Goal: Information Seeking & Learning: Learn about a topic

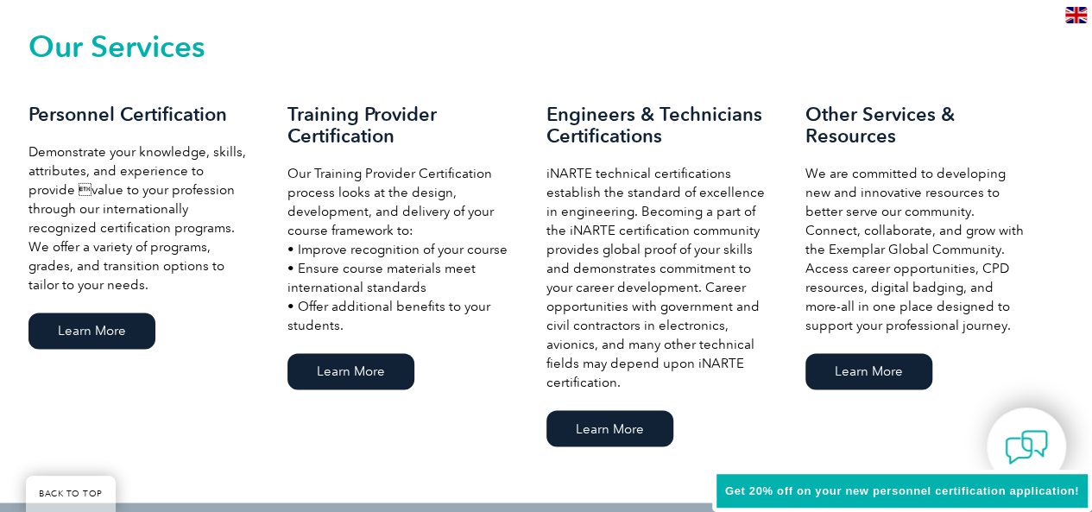
scroll to position [1212, 0]
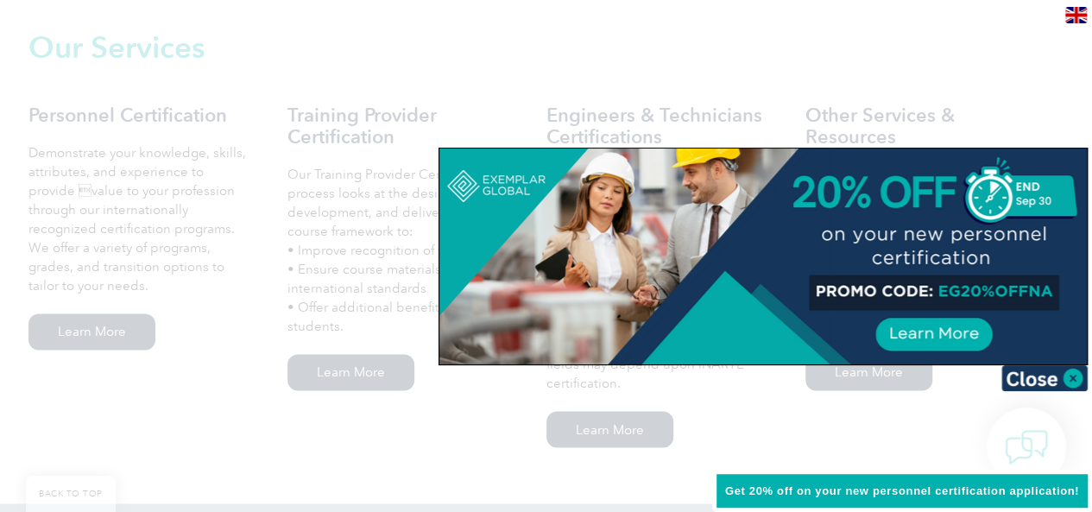
click at [355, 440] on div at bounding box center [546, 256] width 1092 height 512
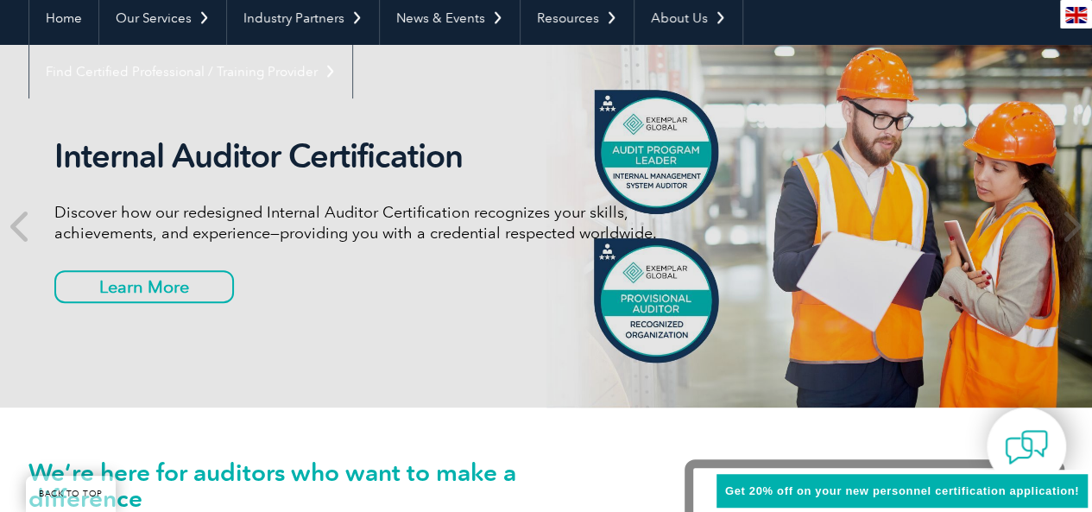
scroll to position [0, 0]
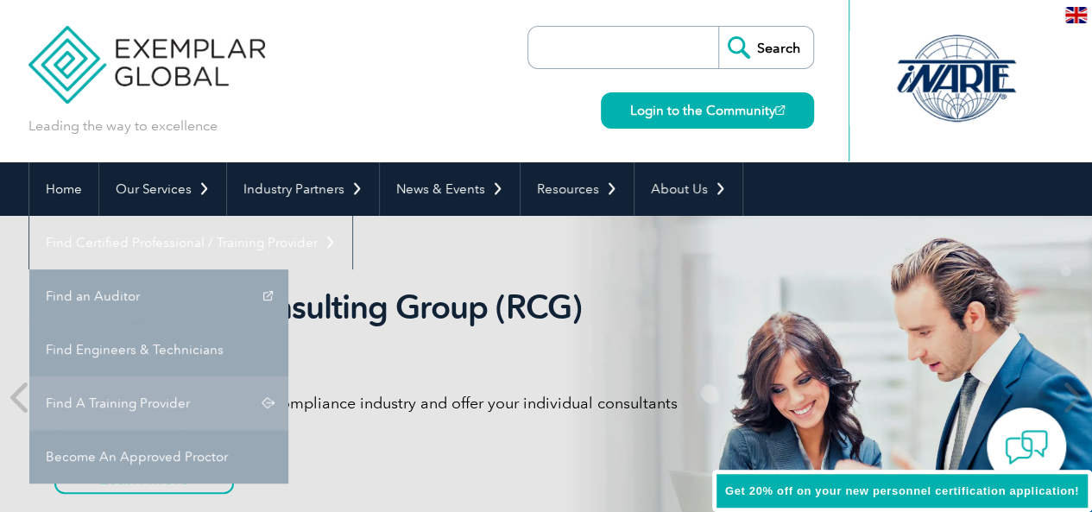
click at [288, 377] on link "Find A Training Provider" at bounding box center [158, 404] width 259 height 54
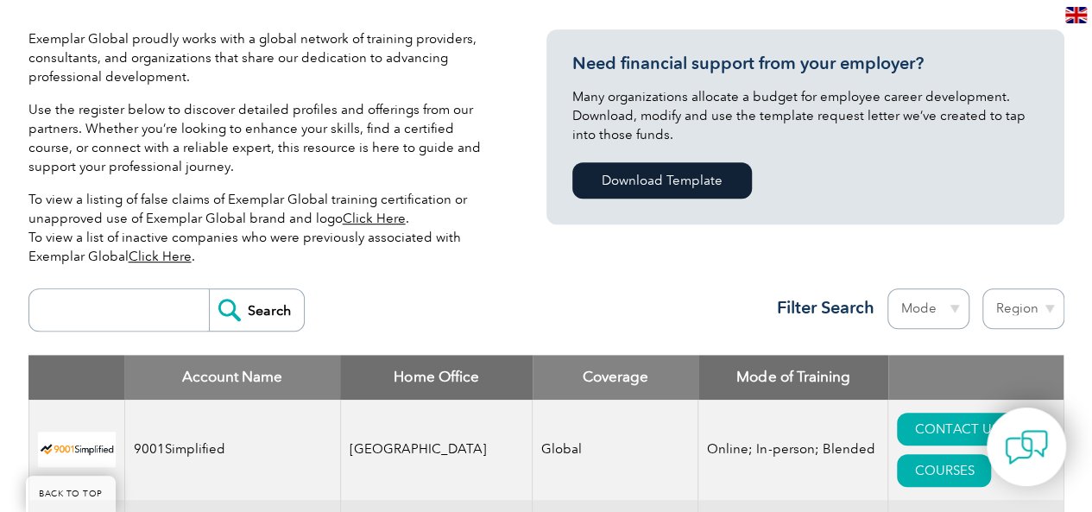
scroll to position [413, 0]
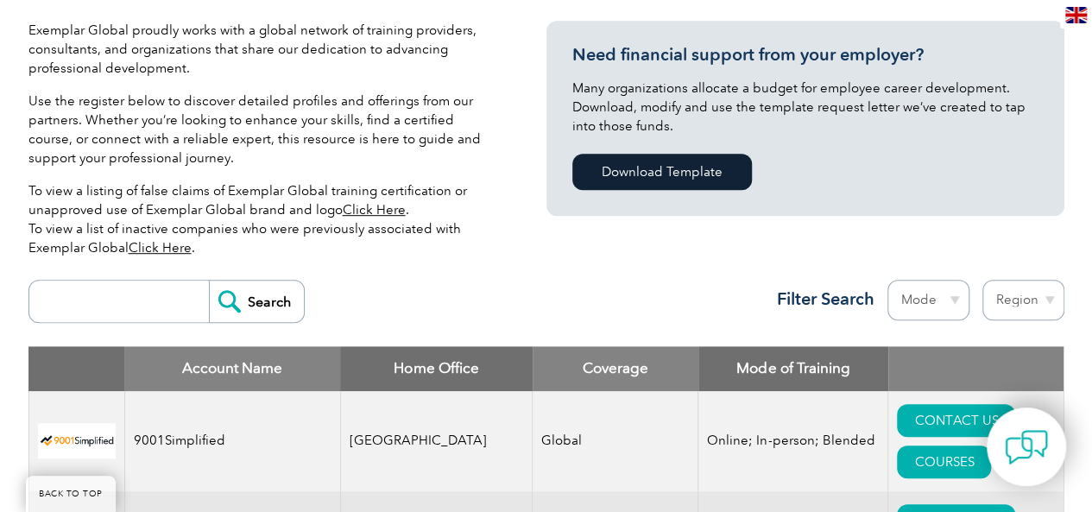
drag, startPoint x: 487, startPoint y: 341, endPoint x: 428, endPoint y: 292, distance: 76.6
click at [428, 292] on div "Search Region [GEOGRAPHIC_DATA] [GEOGRAPHIC_DATA] [GEOGRAPHIC_DATA] [GEOGRAPHIC…" at bounding box center [546, 308] width 1036 height 75
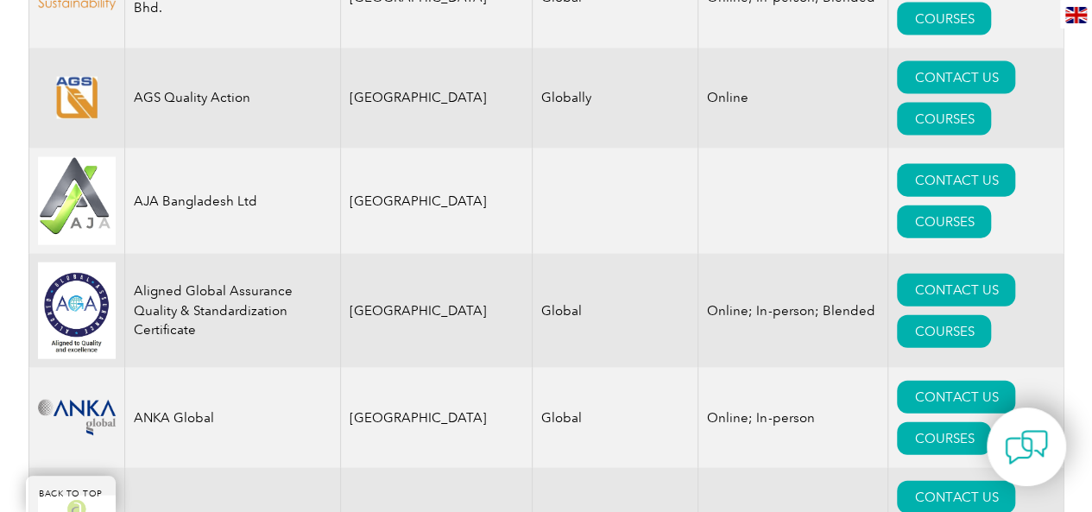
scroll to position [1858, 0]
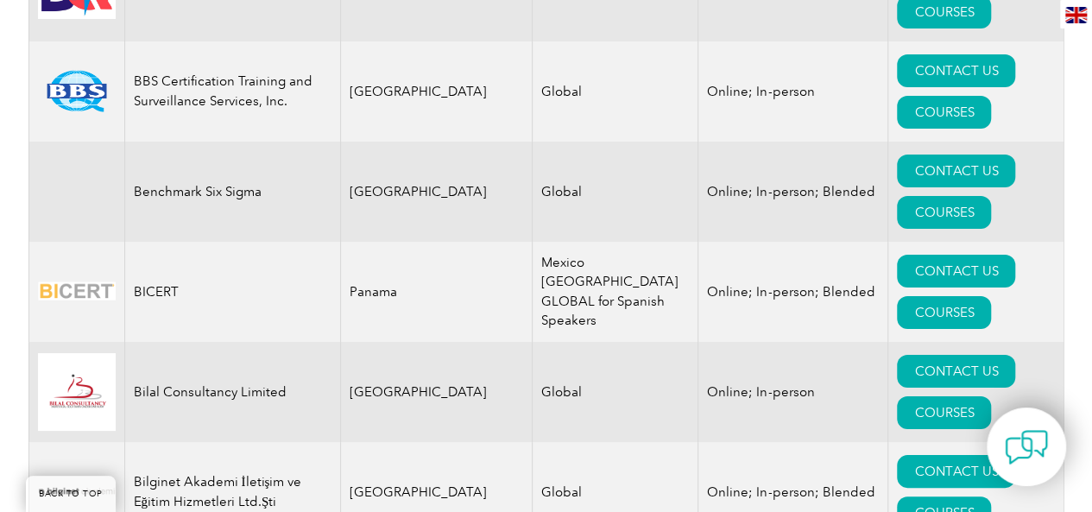
scroll to position [3201, 0]
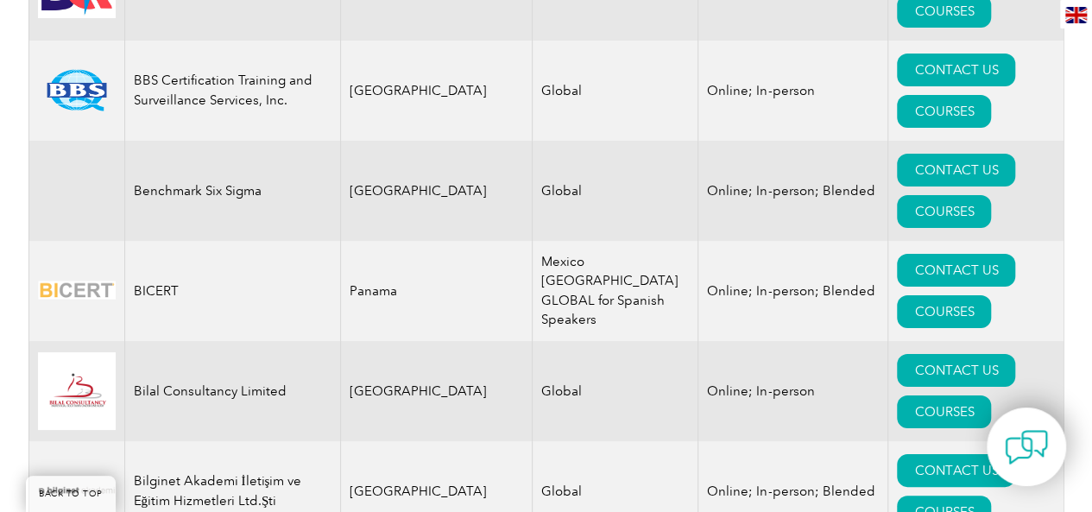
drag, startPoint x: 428, startPoint y: 292, endPoint x: 322, endPoint y: 398, distance: 150.2
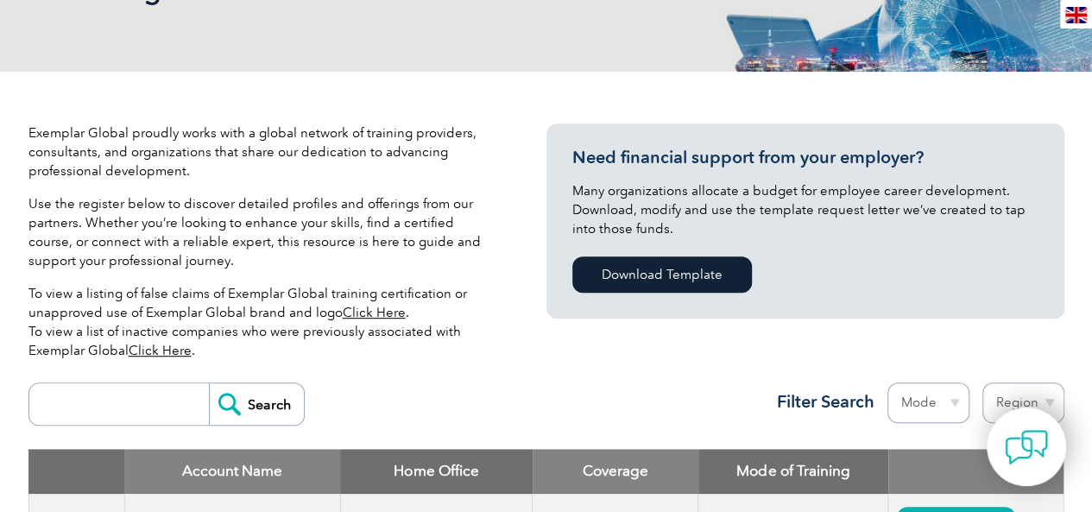
scroll to position [356, 0]
